Goal: Task Accomplishment & Management: Complete application form

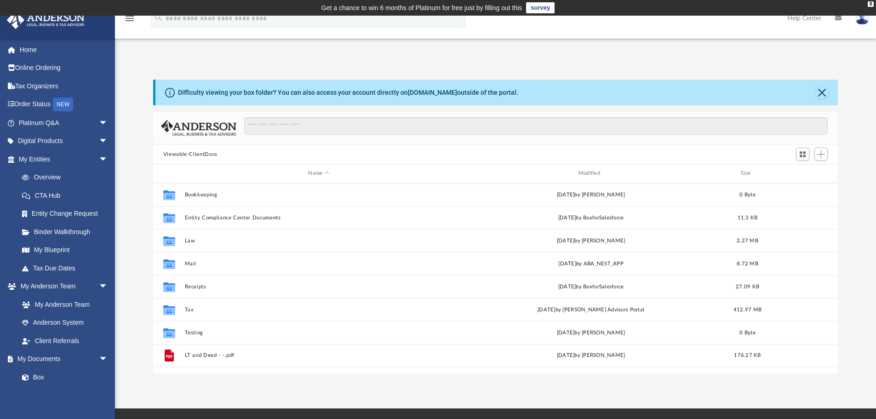
scroll to position [202, 677]
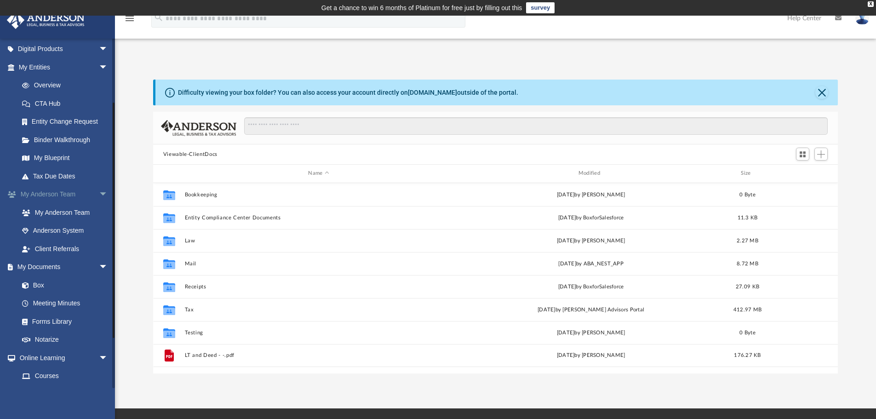
click at [99, 192] on span "arrow_drop_down" at bounding box center [108, 194] width 18 height 19
click at [99, 72] on span "arrow_drop_down" at bounding box center [108, 67] width 18 height 19
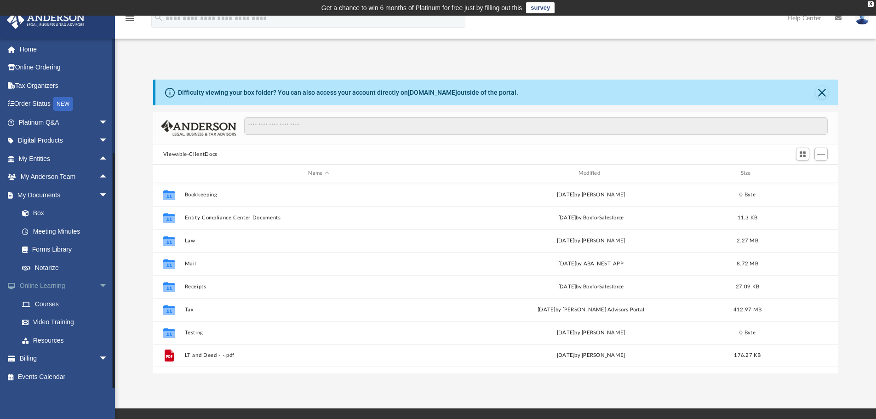
click at [99, 282] on span "arrow_drop_down" at bounding box center [108, 286] width 18 height 19
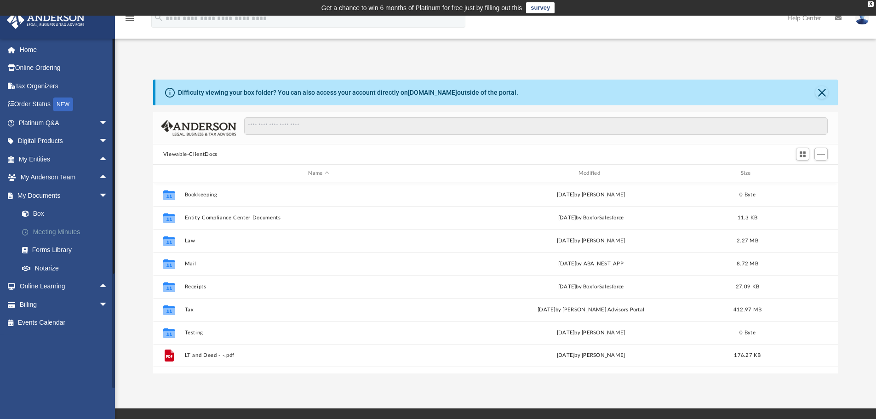
click at [46, 234] on link "Meeting Minutes" at bounding box center [67, 231] width 109 height 18
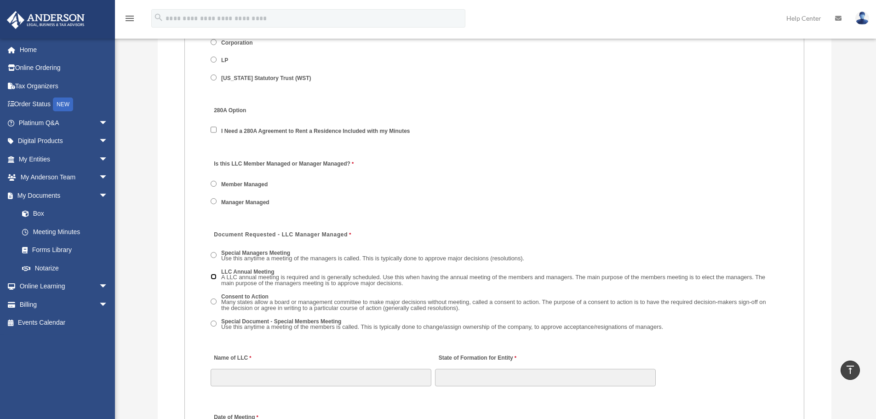
scroll to position [1241, 0]
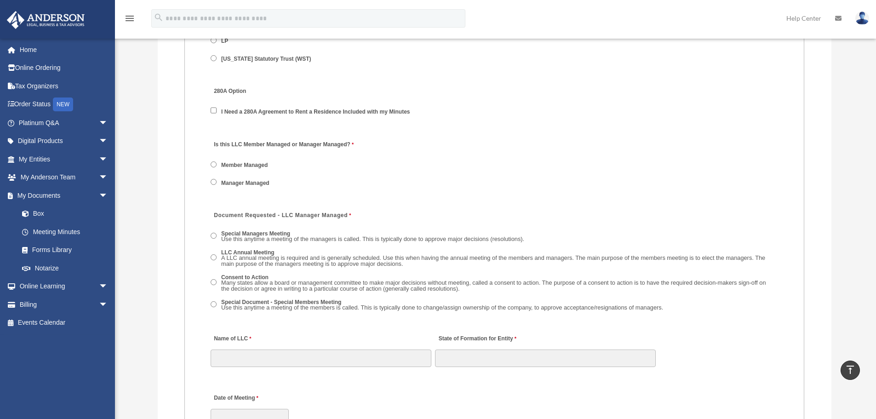
click at [215, 252] on span "LLC Annual Meeting A LLC annual meeting is required and is generally scheduled.…" at bounding box center [494, 258] width 567 height 23
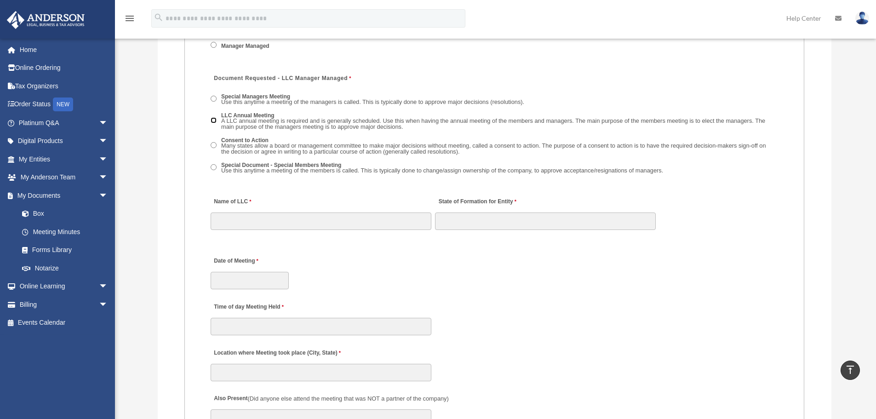
scroll to position [1379, 0]
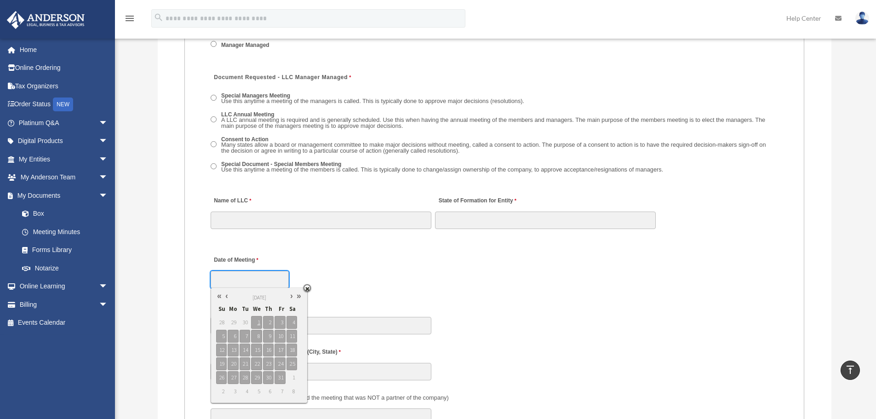
click at [232, 275] on input "Date of Meeting" at bounding box center [250, 279] width 78 height 17
click at [359, 261] on div "Date of Meeting" at bounding box center [494, 269] width 569 height 40
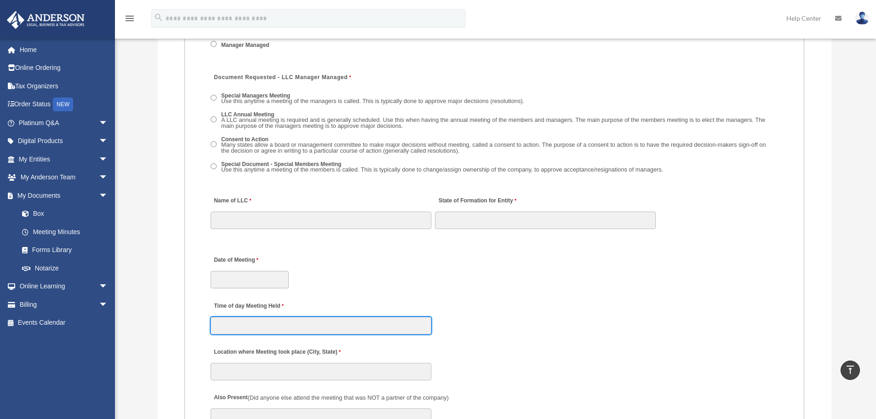
click at [248, 327] on input "Time of day Meeting Held" at bounding box center [321, 325] width 221 height 17
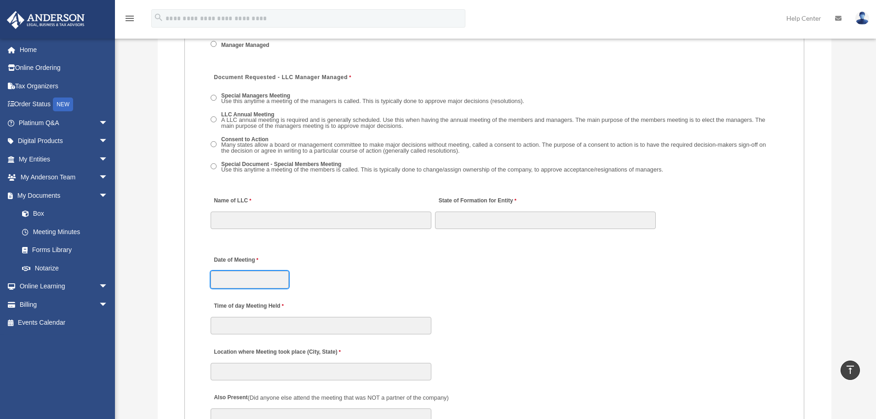
click at [266, 285] on input "Date of Meeting" at bounding box center [250, 279] width 78 height 17
click at [403, 287] on div "Date of Meeting" at bounding box center [494, 269] width 569 height 40
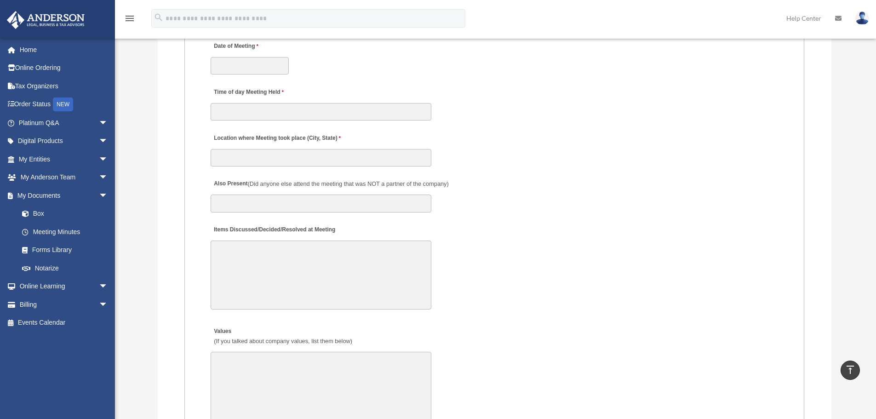
scroll to position [1609, 0]
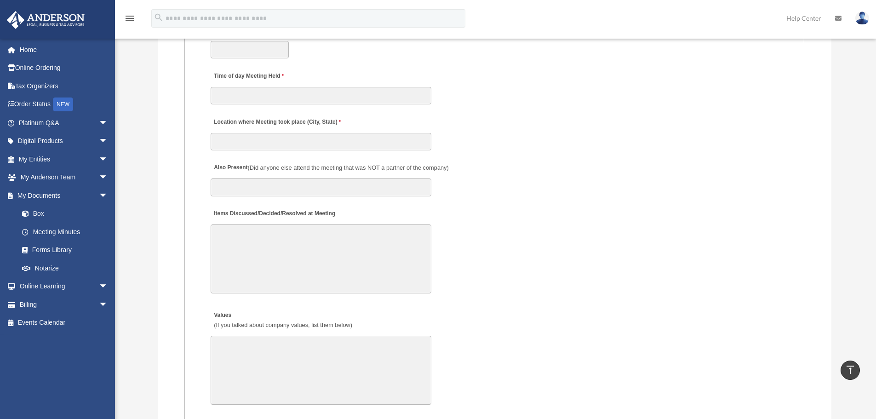
click at [248, 252] on textarea "Items Discussed/Decided/Resolved at Meeting" at bounding box center [321, 258] width 221 height 69
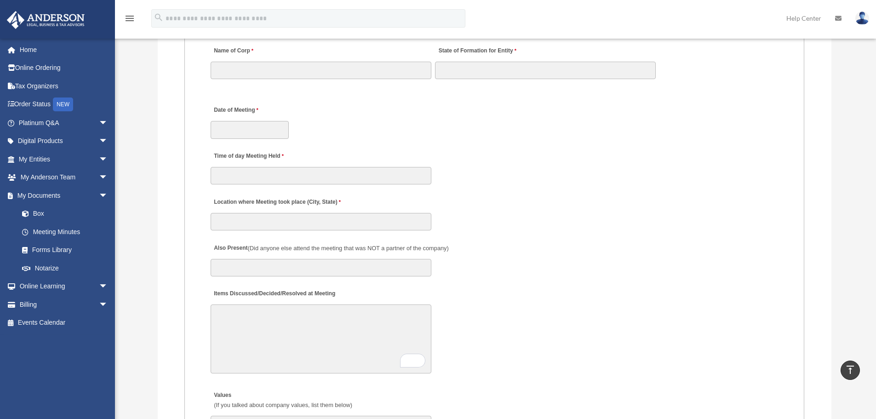
scroll to position [1517, 0]
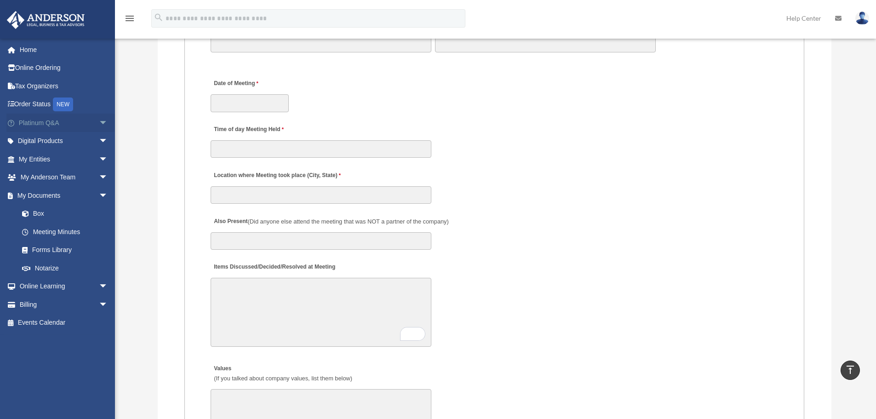
click at [99, 120] on span "arrow_drop_down" at bounding box center [108, 123] width 18 height 19
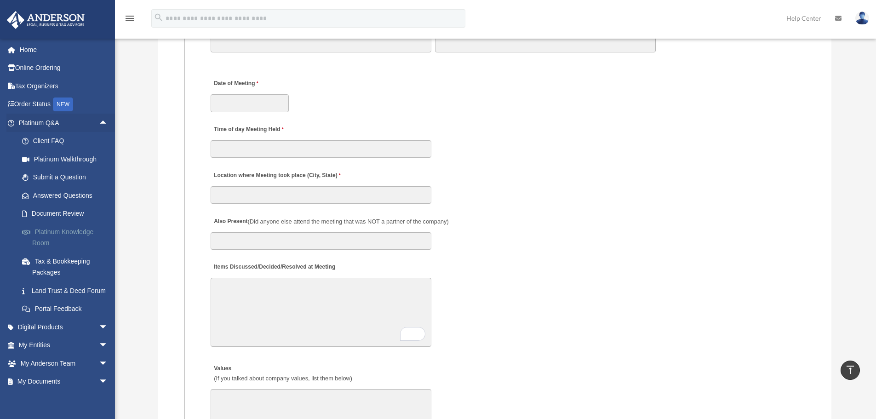
click at [59, 229] on link "Platinum Knowledge Room" at bounding box center [67, 236] width 109 height 29
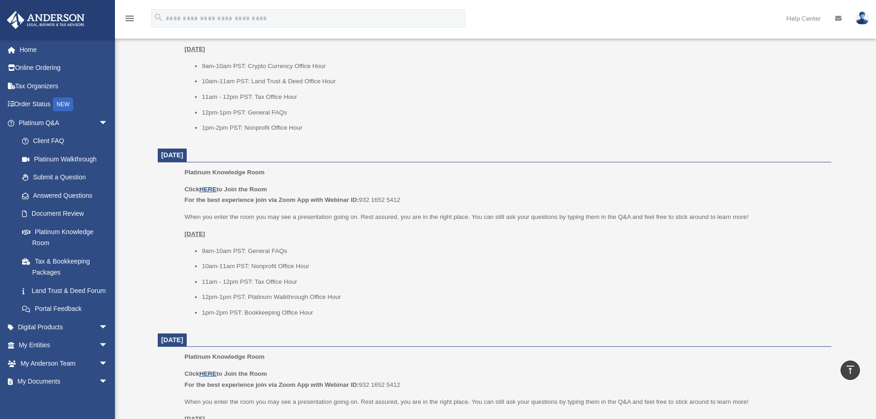
scroll to position [463, 0]
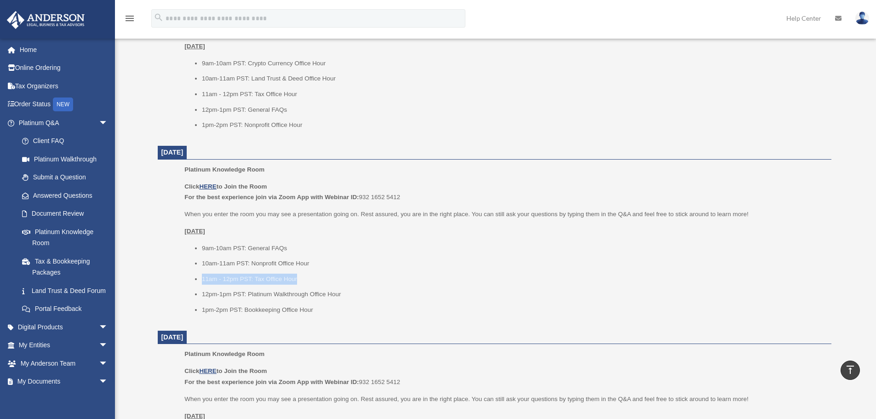
drag, startPoint x: 301, startPoint y: 280, endPoint x: 193, endPoint y: 283, distance: 108.0
click at [193, 283] on ul "9am-10am PST: General FAQs 10am-11am PST: Nonprofit Office Hour 11am - 12pm PST…" at bounding box center [504, 279] width 640 height 73
